Goal: Task Accomplishment & Management: Manage account settings

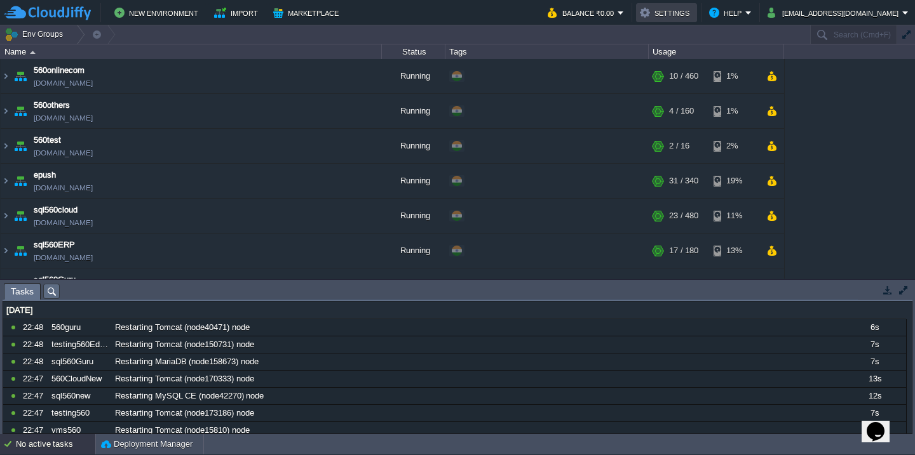
scroll to position [245, 0]
click at [313, 152] on button "button" at bounding box center [311, 145] width 11 height 11
click at [318, 111] on td at bounding box center [311, 111] width 19 height 19
click at [319, 79] on td at bounding box center [311, 76] width 19 height 19
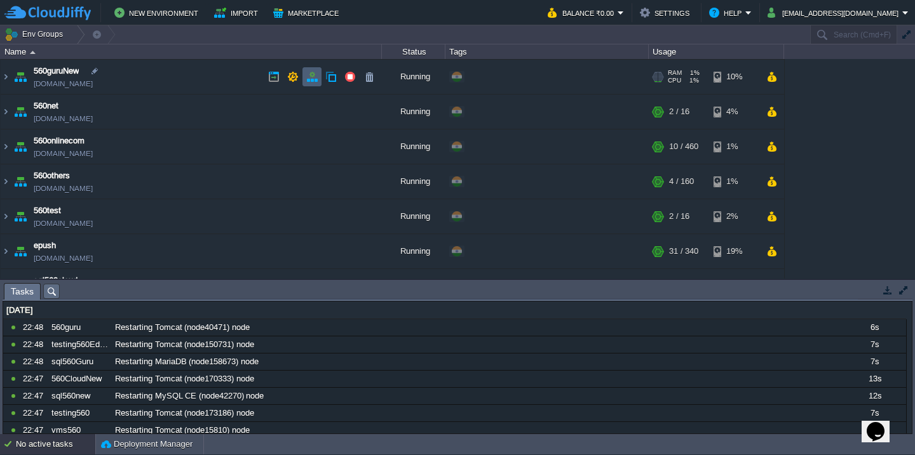
scroll to position [173, 0]
click at [314, 111] on button "button" at bounding box center [311, 112] width 11 height 11
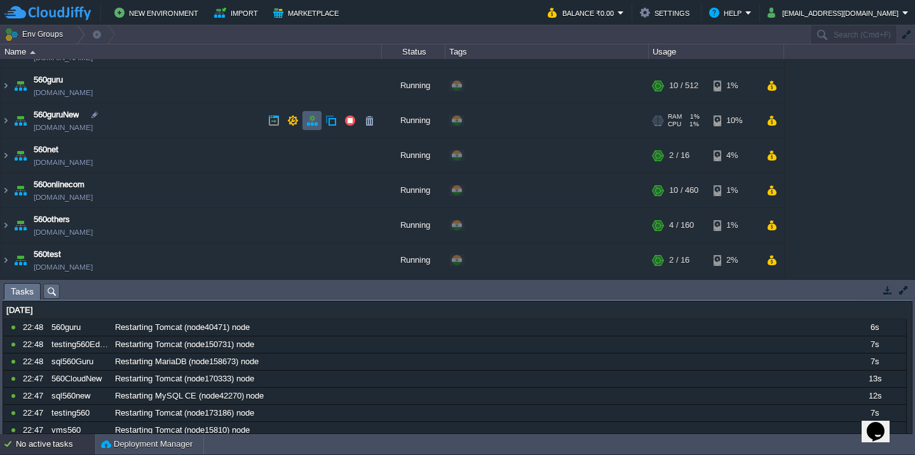
click at [314, 123] on button "button" at bounding box center [311, 120] width 11 height 11
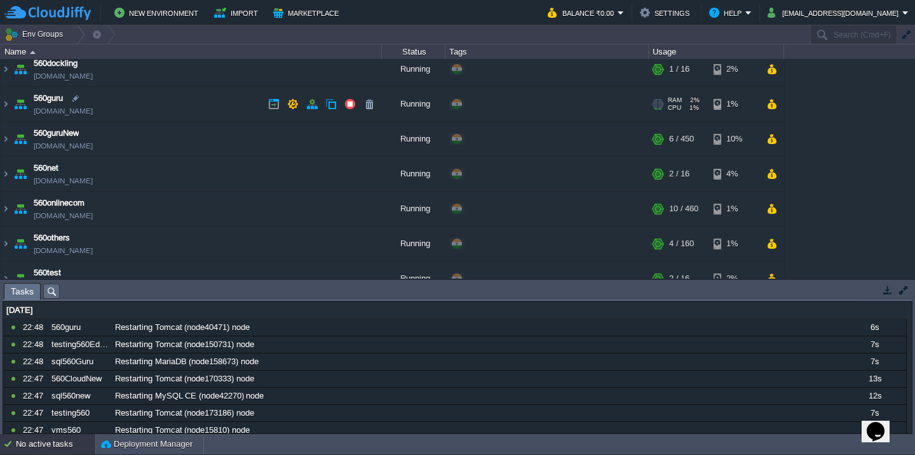
scroll to position [104, 0]
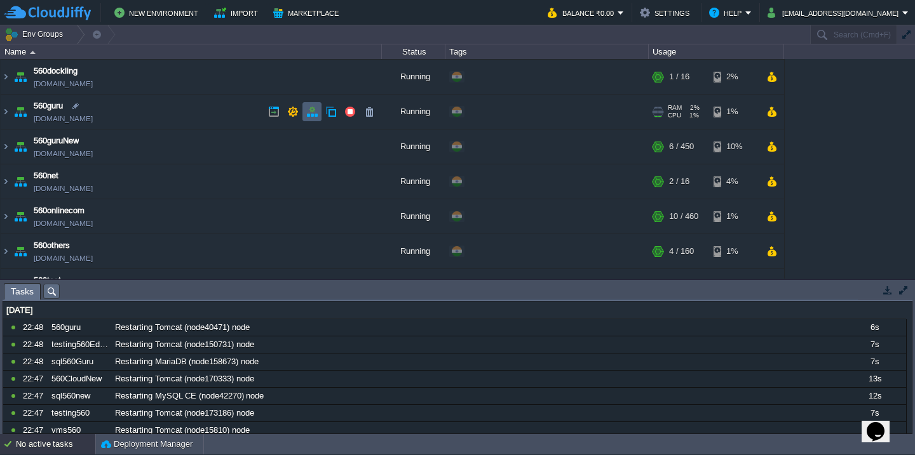
click at [315, 109] on button "button" at bounding box center [311, 111] width 11 height 11
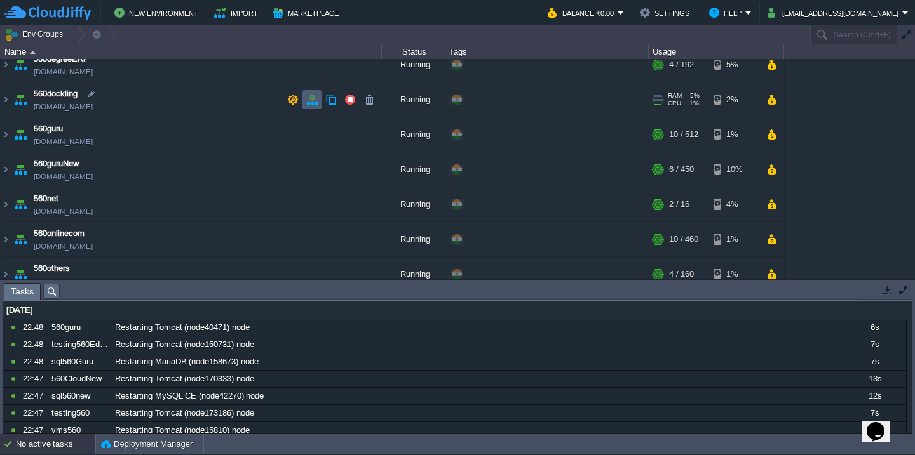
scroll to position [75, 0]
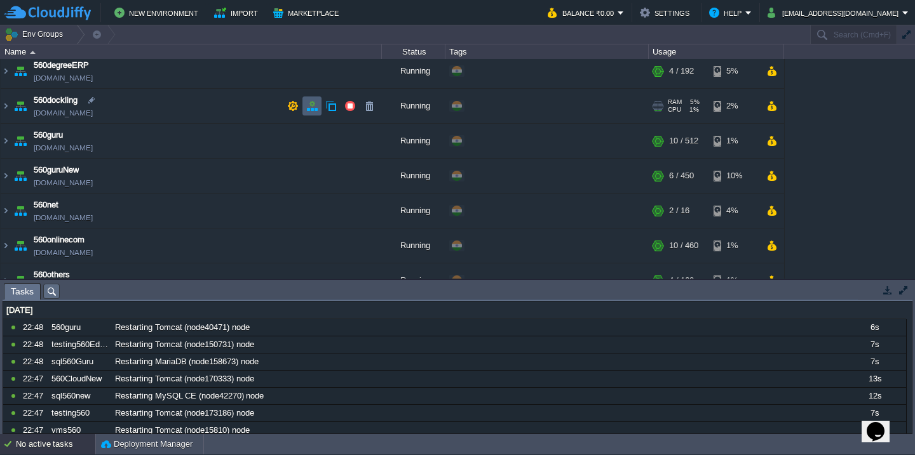
click at [315, 109] on button "button" at bounding box center [311, 105] width 11 height 11
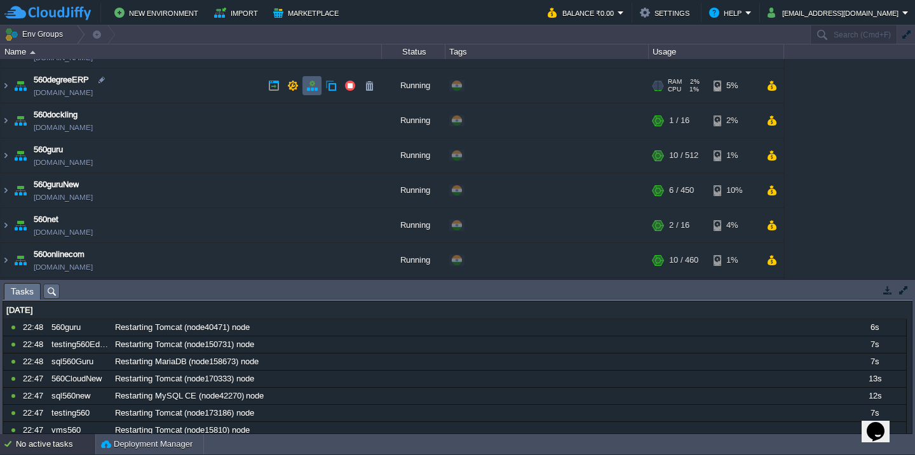
click at [314, 83] on button "button" at bounding box center [311, 85] width 11 height 11
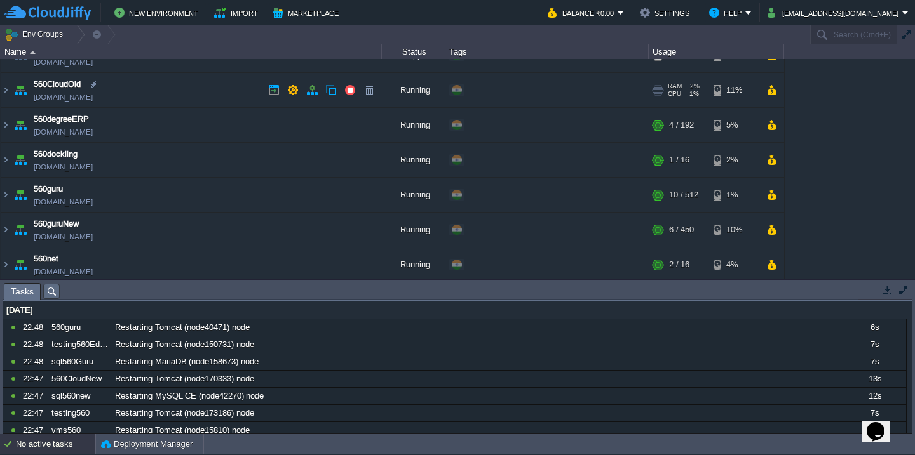
scroll to position [16, 0]
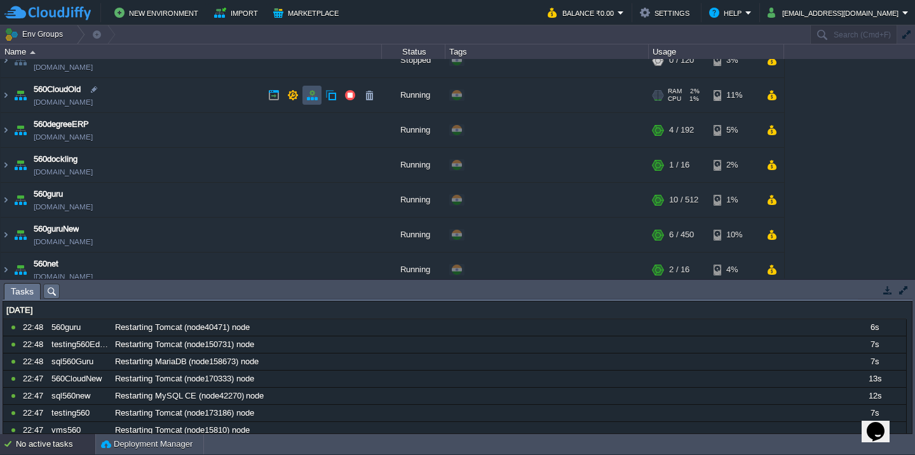
click at [314, 92] on button "button" at bounding box center [311, 95] width 11 height 11
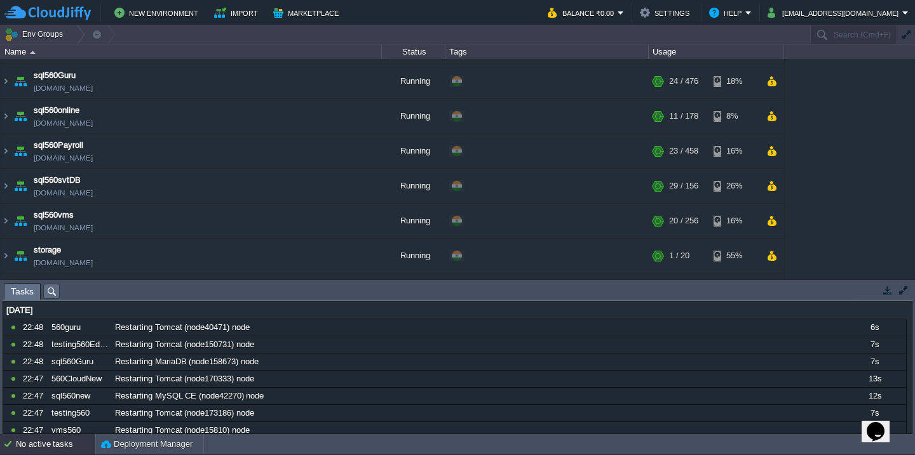
scroll to position [723, 0]
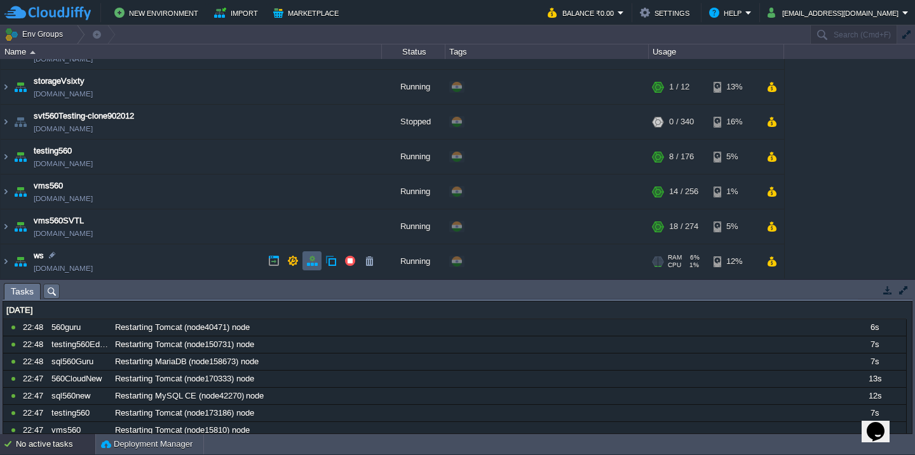
click at [309, 261] on button "button" at bounding box center [311, 260] width 11 height 11
click at [314, 227] on button "button" at bounding box center [311, 225] width 11 height 11
click at [312, 196] on button "button" at bounding box center [311, 190] width 11 height 11
click at [313, 161] on button "button" at bounding box center [311, 156] width 11 height 11
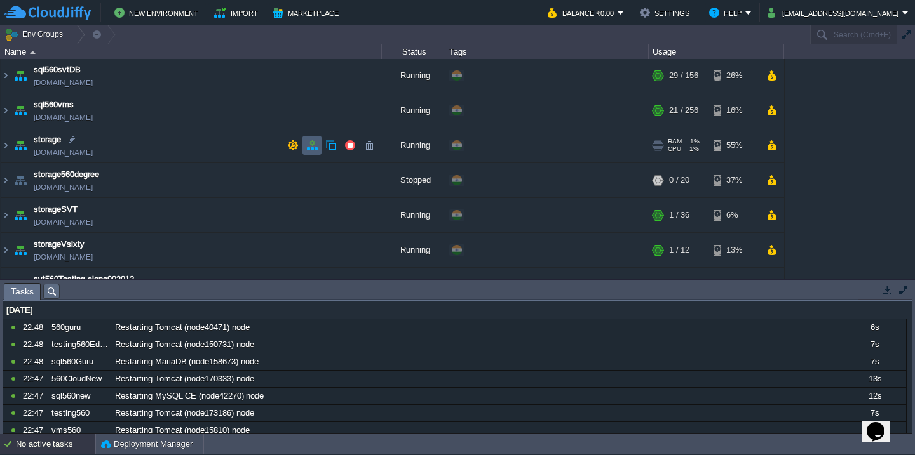
scroll to position [552, 0]
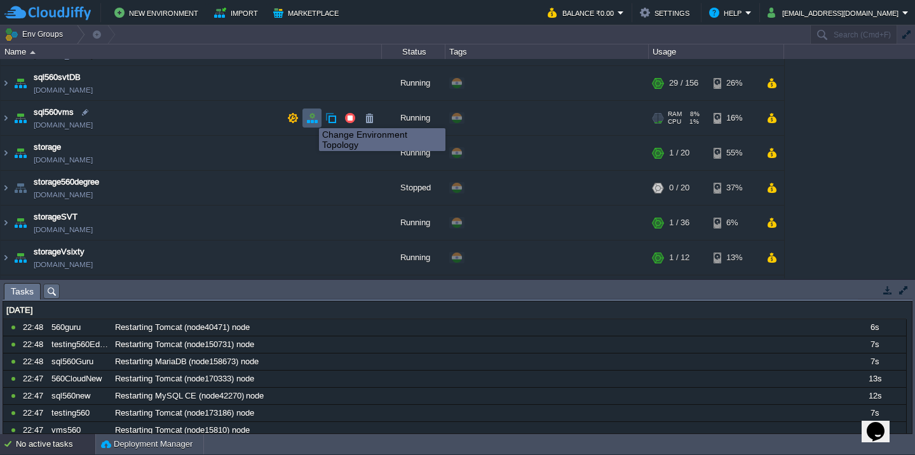
click at [309, 118] on button "button" at bounding box center [311, 117] width 11 height 11
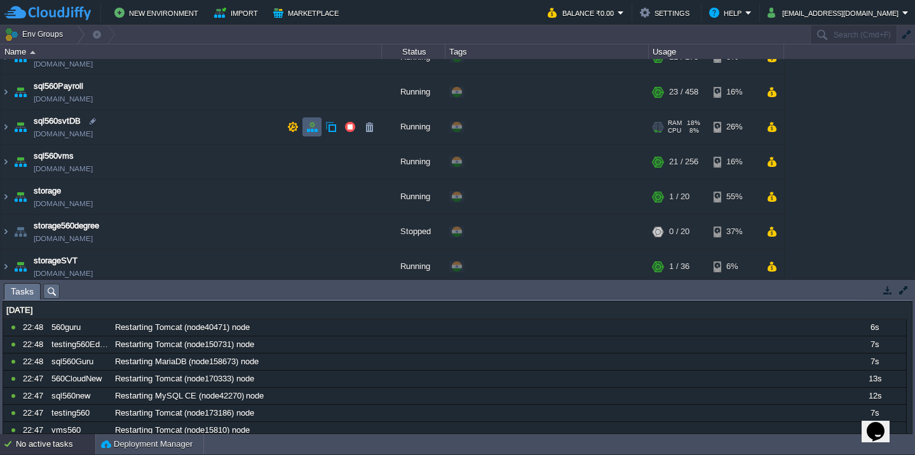
click at [309, 118] on td at bounding box center [311, 127] width 19 height 19
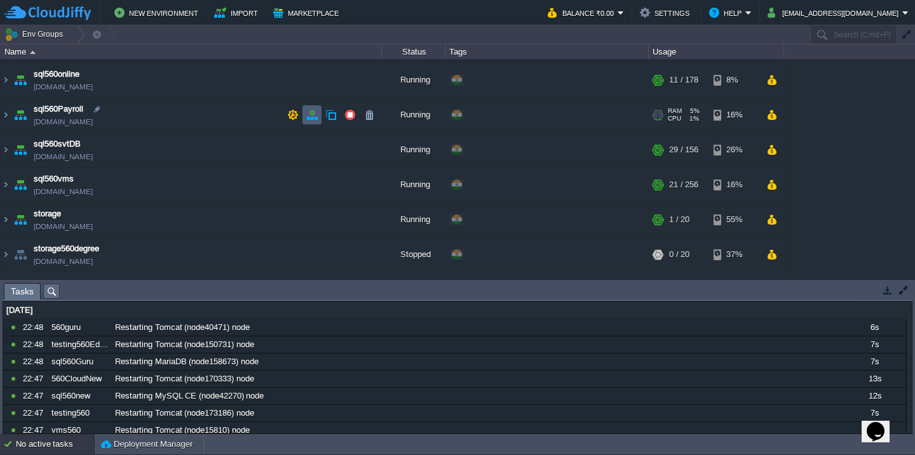
scroll to position [485, 0]
click at [309, 118] on button "button" at bounding box center [311, 115] width 11 height 11
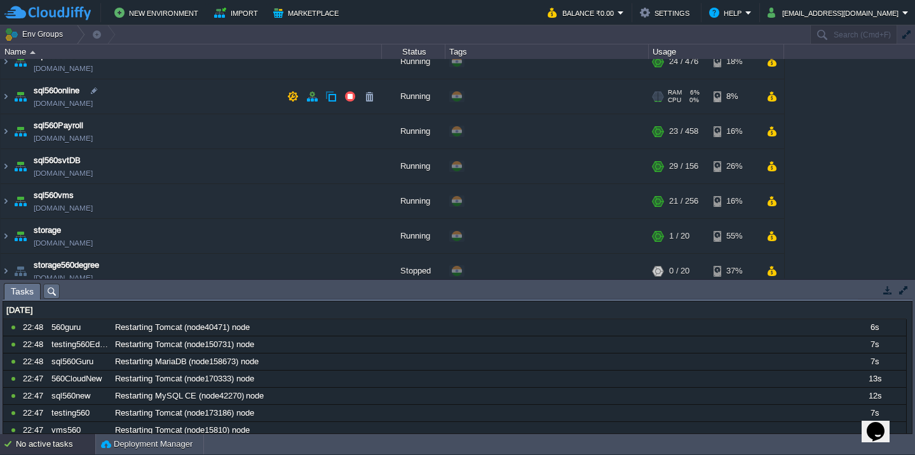
scroll to position [464, 0]
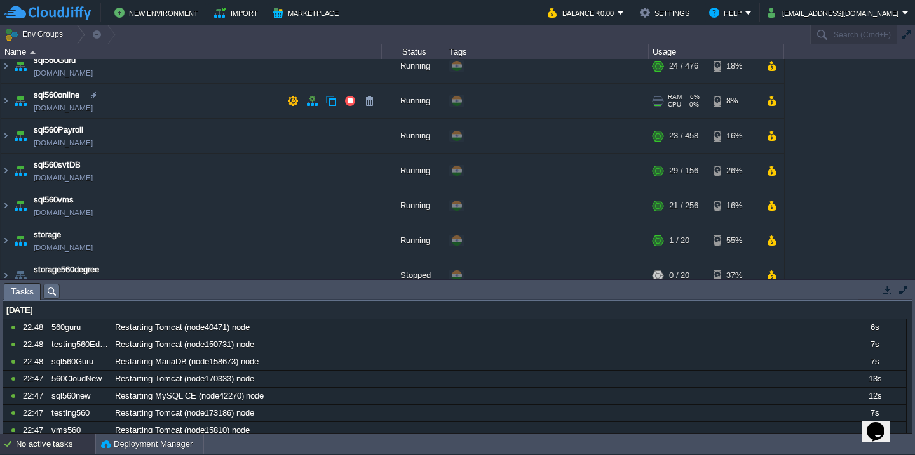
click at [309, 118] on td "sql560online [DOMAIN_NAME]" at bounding box center [191, 101] width 381 height 35
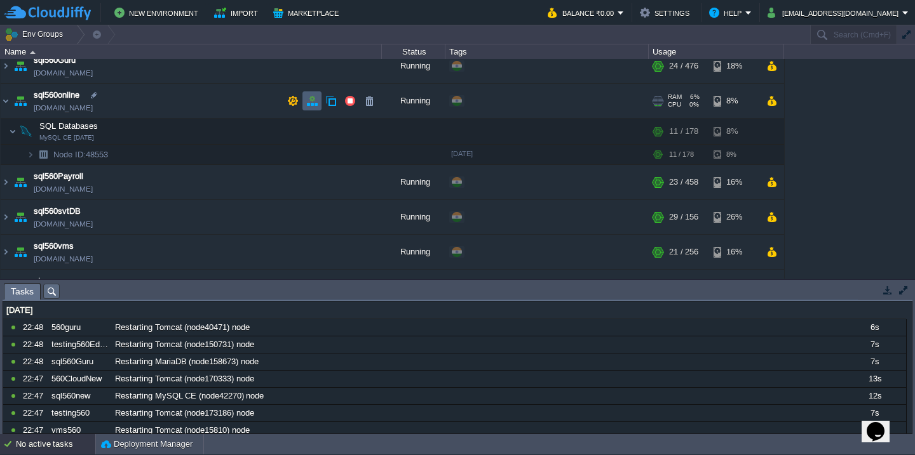
click at [309, 104] on button "button" at bounding box center [311, 100] width 11 height 11
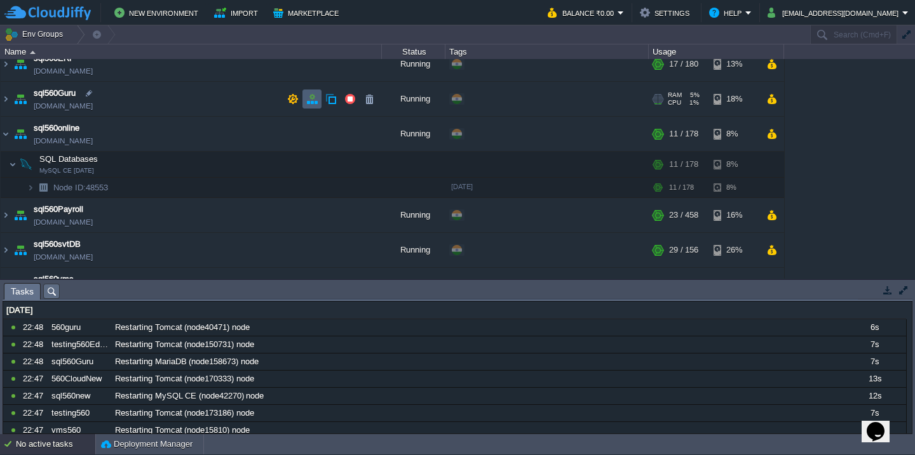
scroll to position [428, 0]
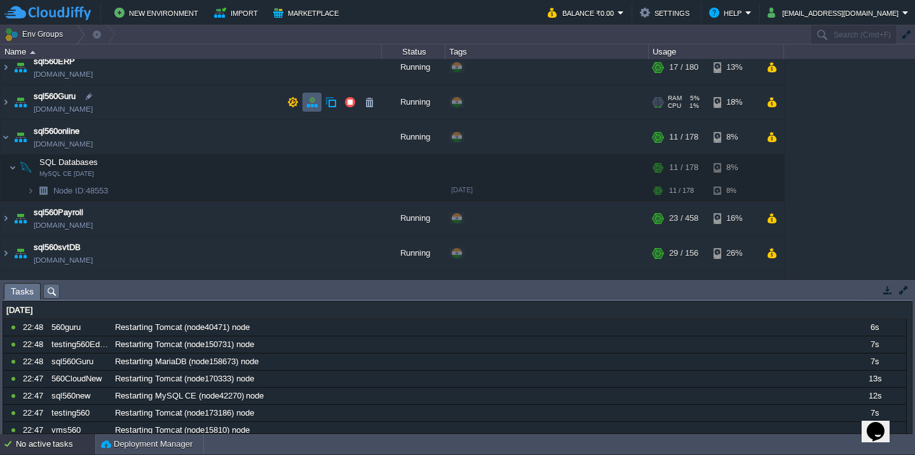
click at [310, 104] on button "button" at bounding box center [311, 102] width 11 height 11
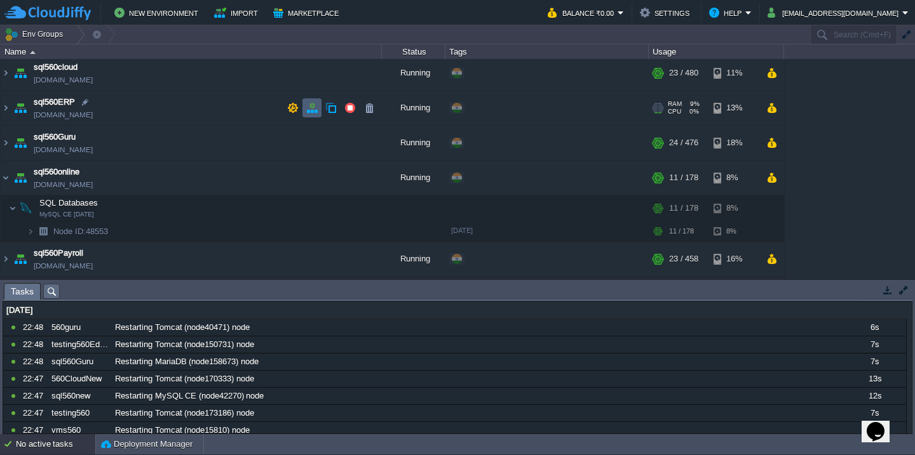
click at [309, 111] on button "button" at bounding box center [311, 107] width 11 height 11
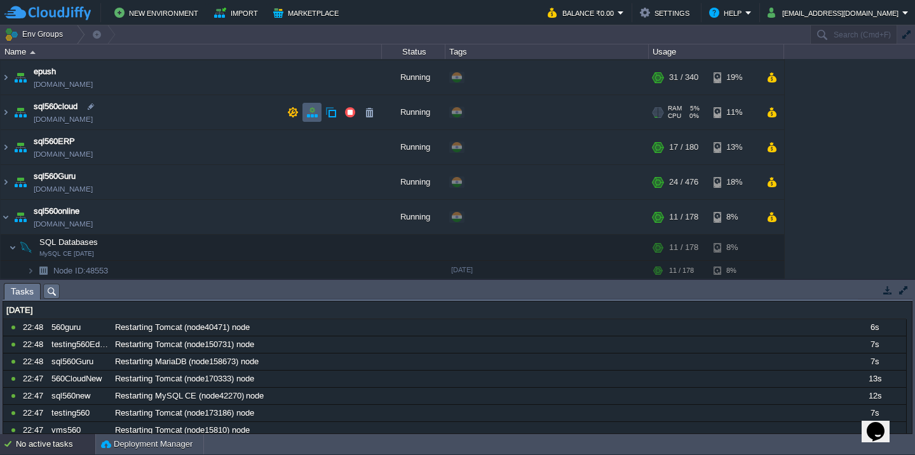
scroll to position [347, 0]
click at [310, 112] on button "button" at bounding box center [311, 113] width 11 height 11
click at [314, 83] on button "button" at bounding box center [311, 78] width 11 height 11
click at [221, 88] on td "epush [DOMAIN_NAME]" at bounding box center [191, 79] width 381 height 35
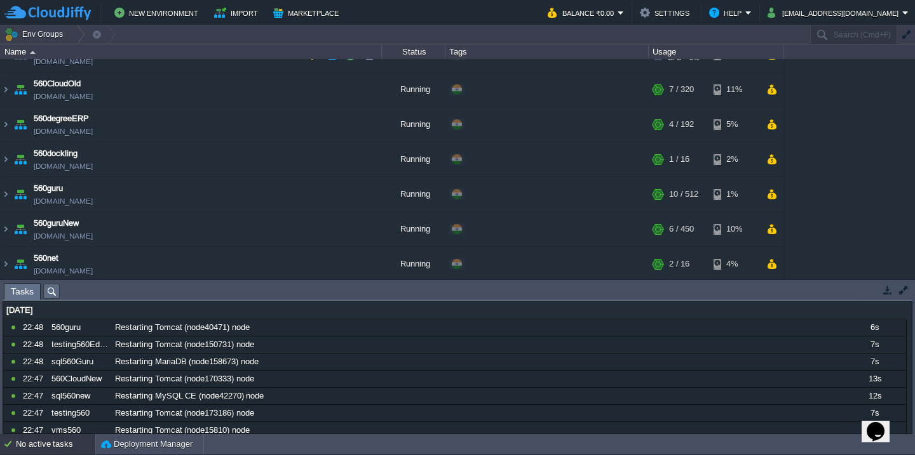
scroll to position [0, 0]
